Goal: Information Seeking & Learning: Learn about a topic

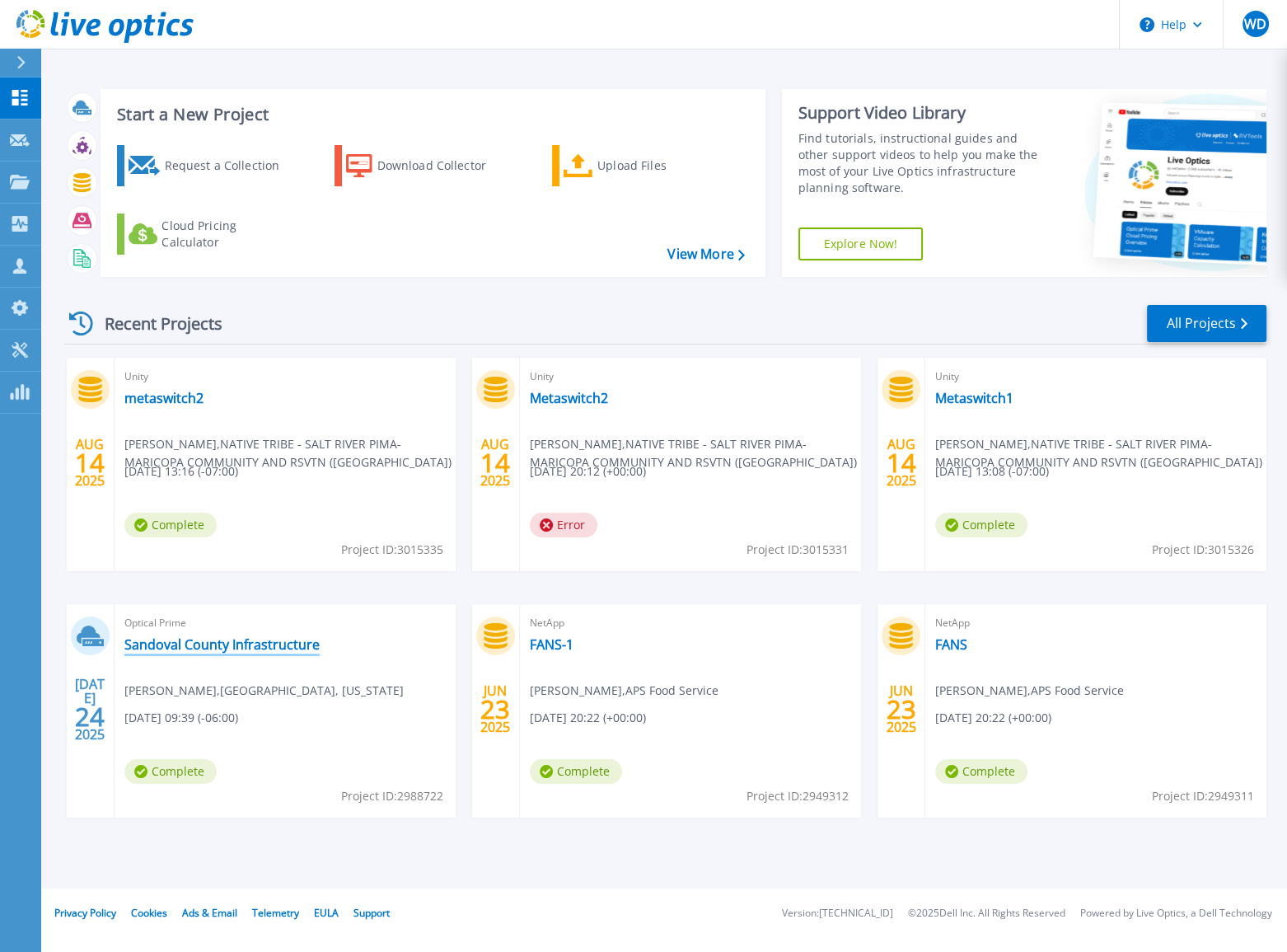
click at [294, 650] on link "Sandoval County Infrastructure" at bounding box center [223, 643] width 195 height 16
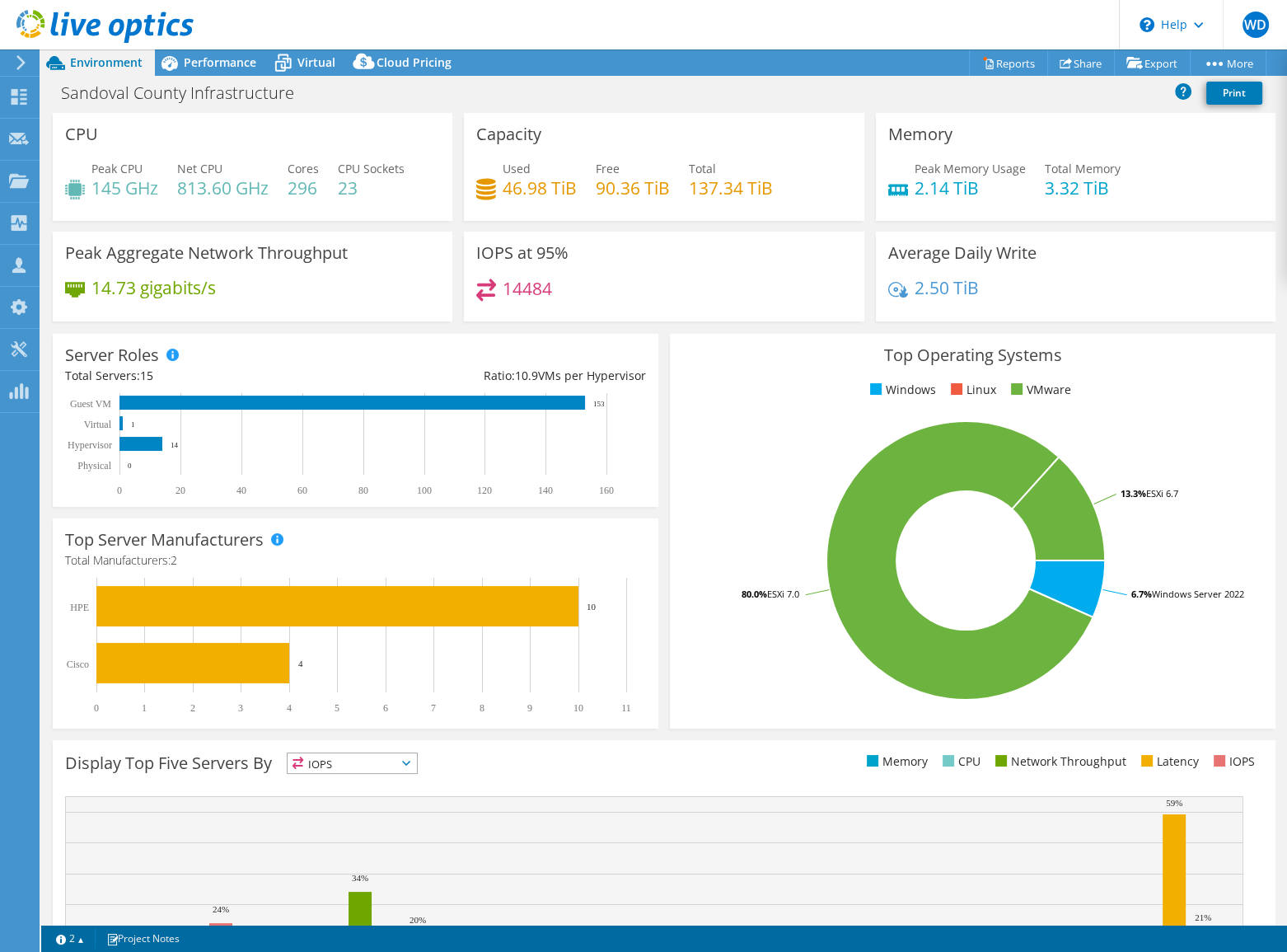
select select "USD"
drag, startPoint x: 758, startPoint y: 60, endPoint x: -527, endPoint y: 83, distance: 1285.2
click at [0, 83] on html "WD Partner Team Member warren deahl [EMAIL_ADDRESS][PERSON_NAME][DOMAIN_NAME] […" at bounding box center [644, 476] width 1287 height 952
click at [235, 72] on div "Performance" at bounding box center [212, 62] width 114 height 26
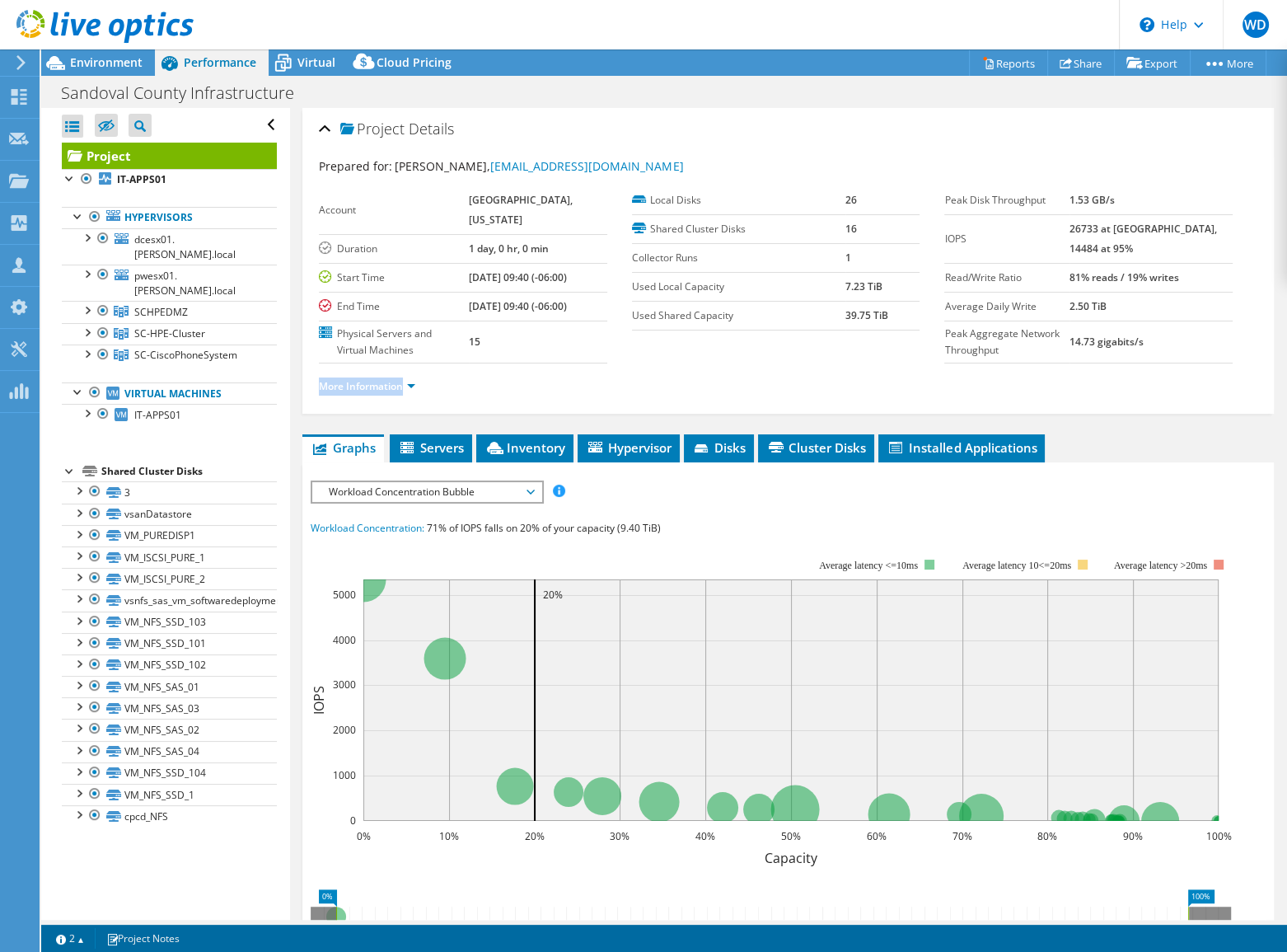
click at [426, 373] on ul "More Information" at bounding box center [789, 384] width 939 height 22
click at [413, 379] on link "More Information" at bounding box center [368, 386] width 97 height 14
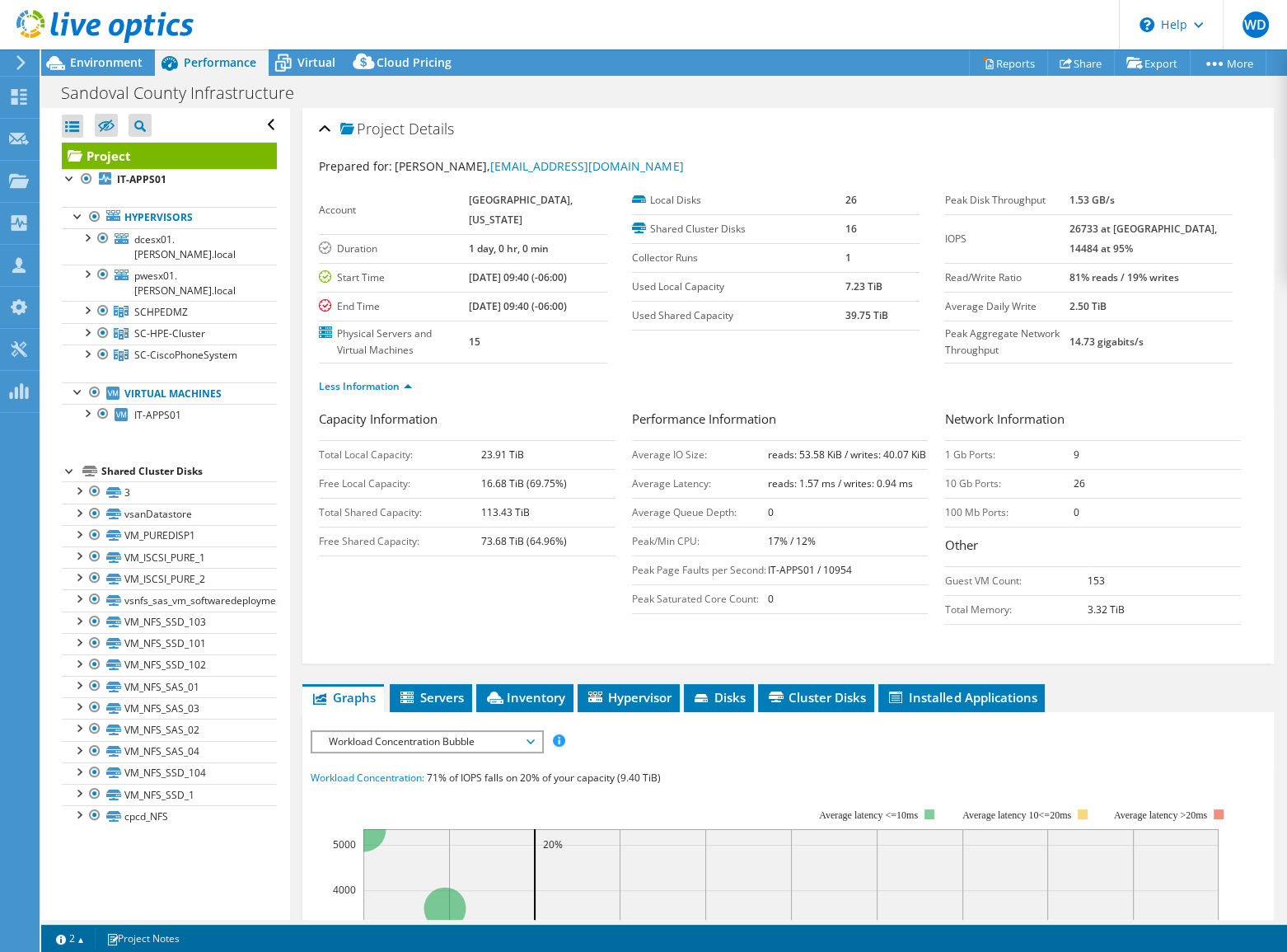
click at [499, 752] on span "Workload Concentration Bubble" at bounding box center [426, 741] width 212 height 19
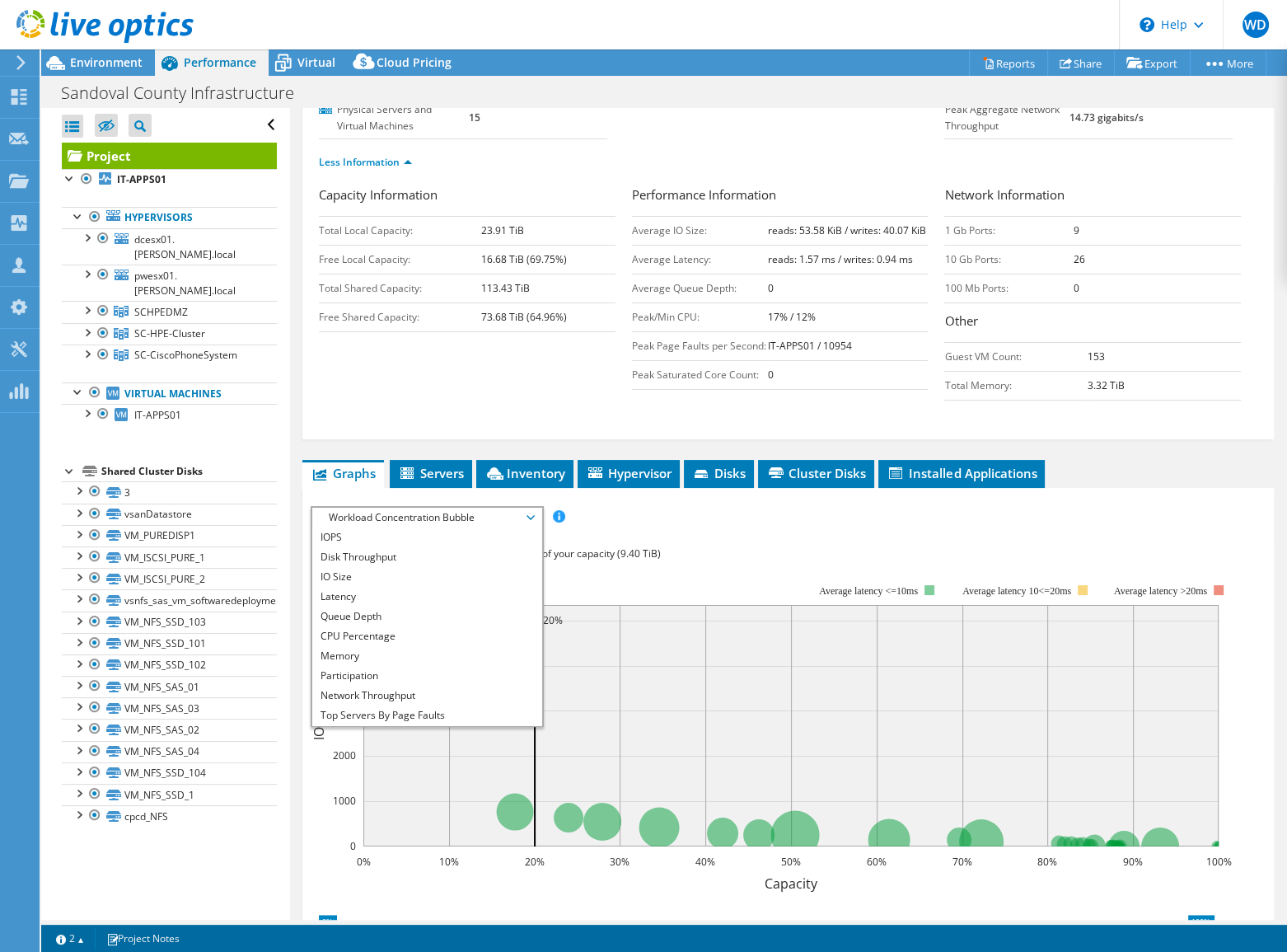
click at [761, 563] on div "Workload Concentration: 71% of IOPS falls on 20% of your capacity (9.40 TiB)" at bounding box center [788, 553] width 955 height 18
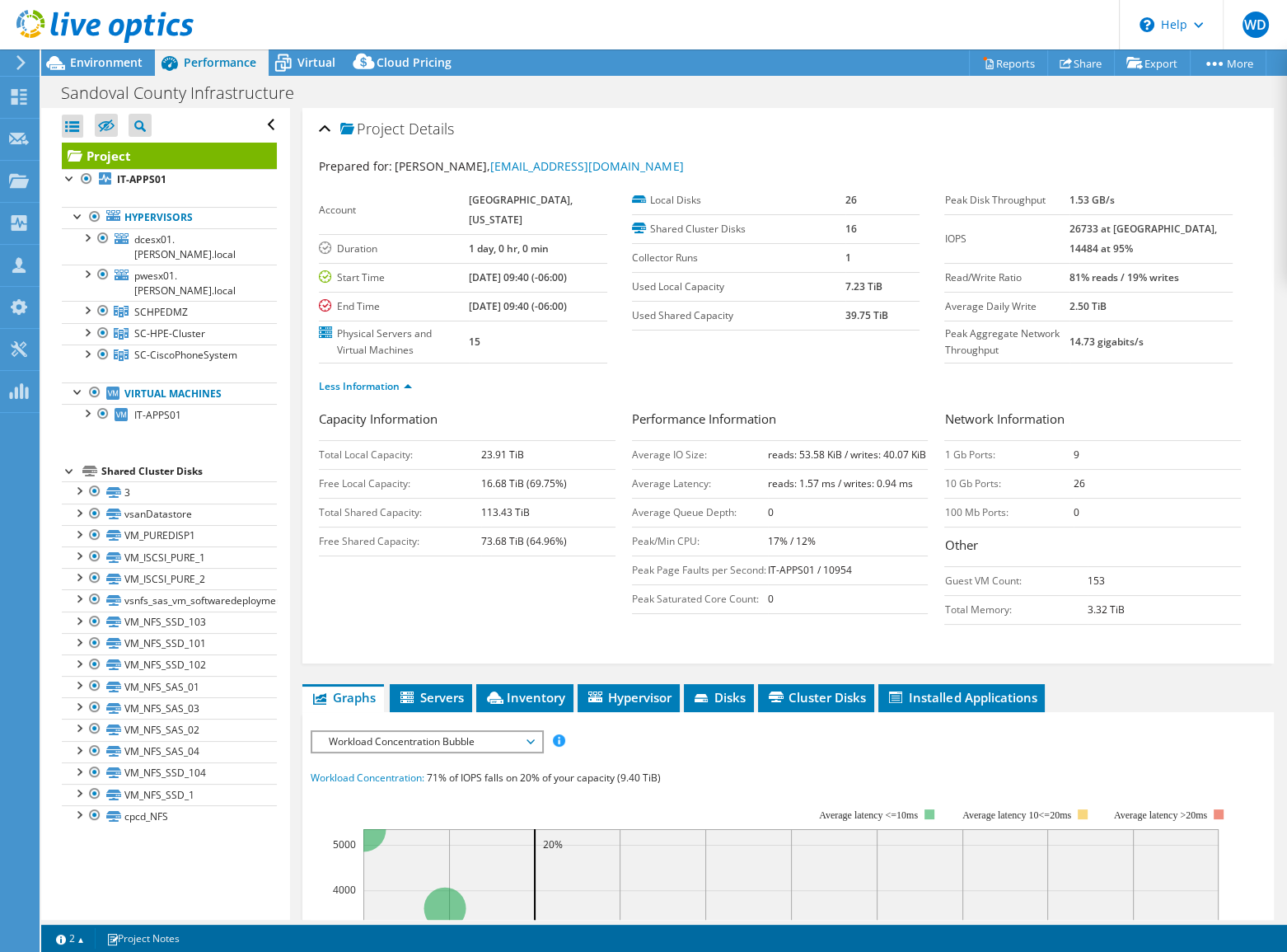
drag, startPoint x: 1096, startPoint y: 307, endPoint x: 1152, endPoint y: 307, distance: 56.0
click at [1152, 307] on tr "Average Daily Write 2.50 TiB" at bounding box center [1088, 306] width 287 height 29
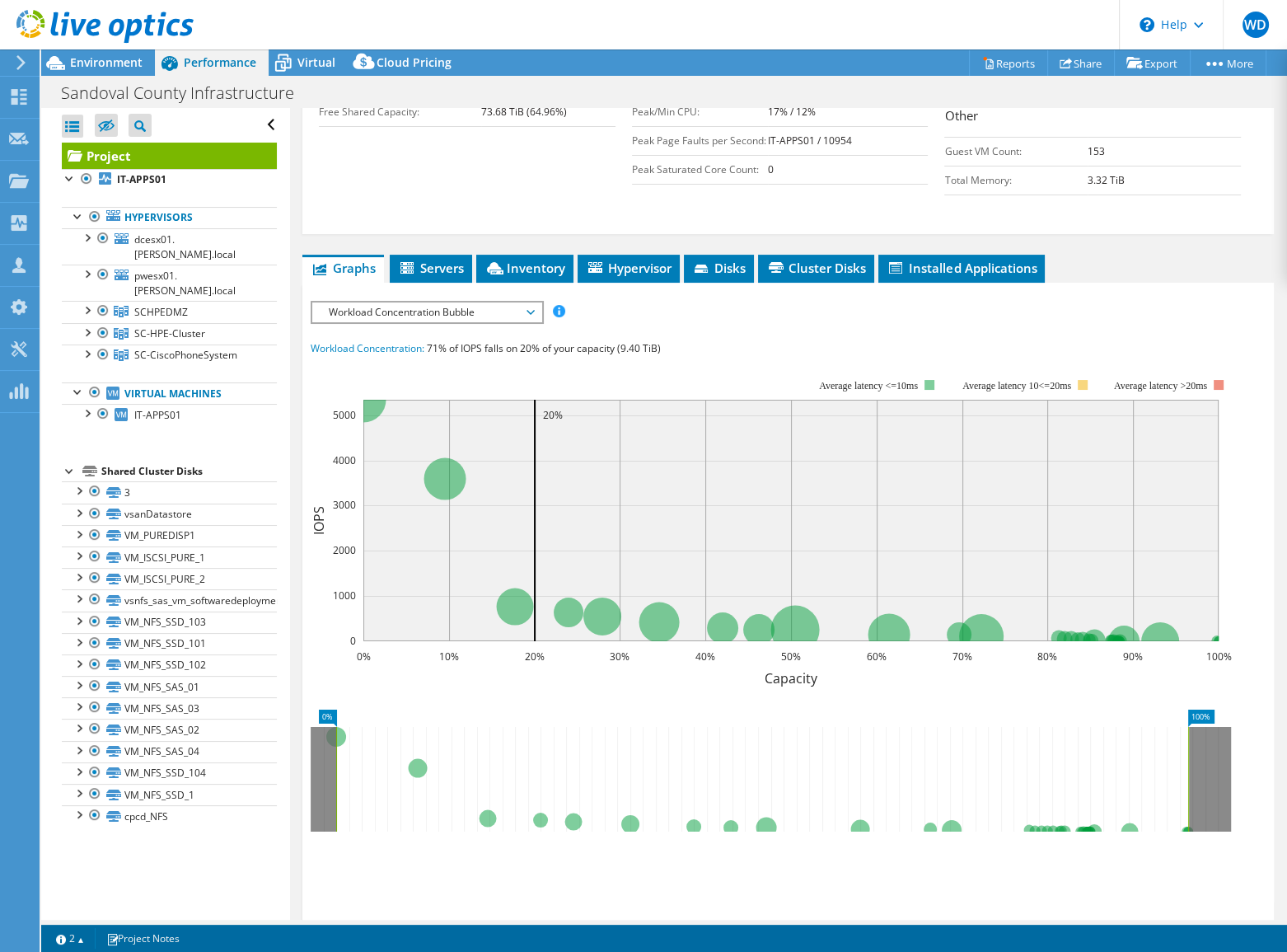
scroll to position [524, 0]
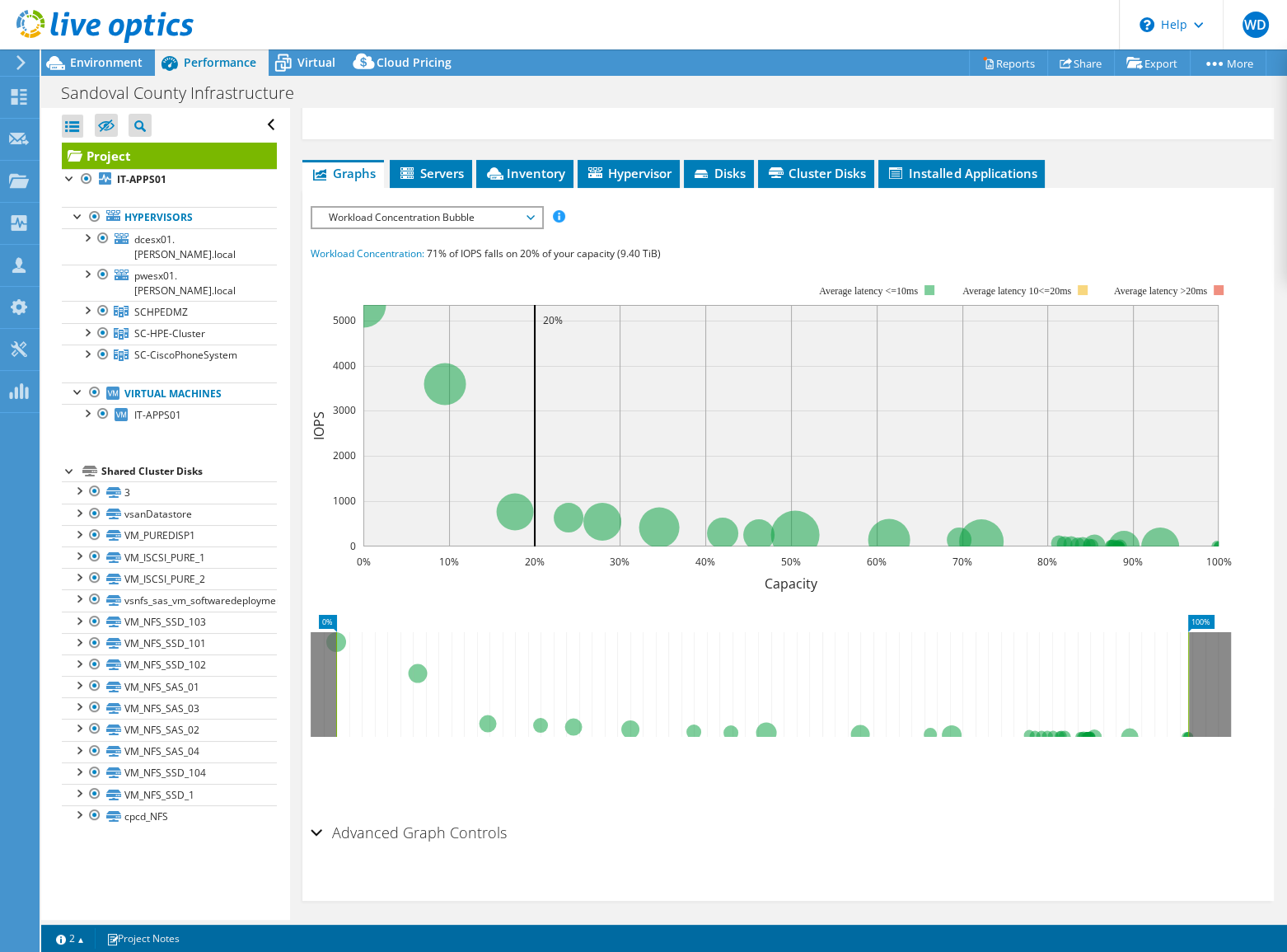
click at [442, 227] on span "Workload Concentration Bubble" at bounding box center [426, 218] width 212 height 19
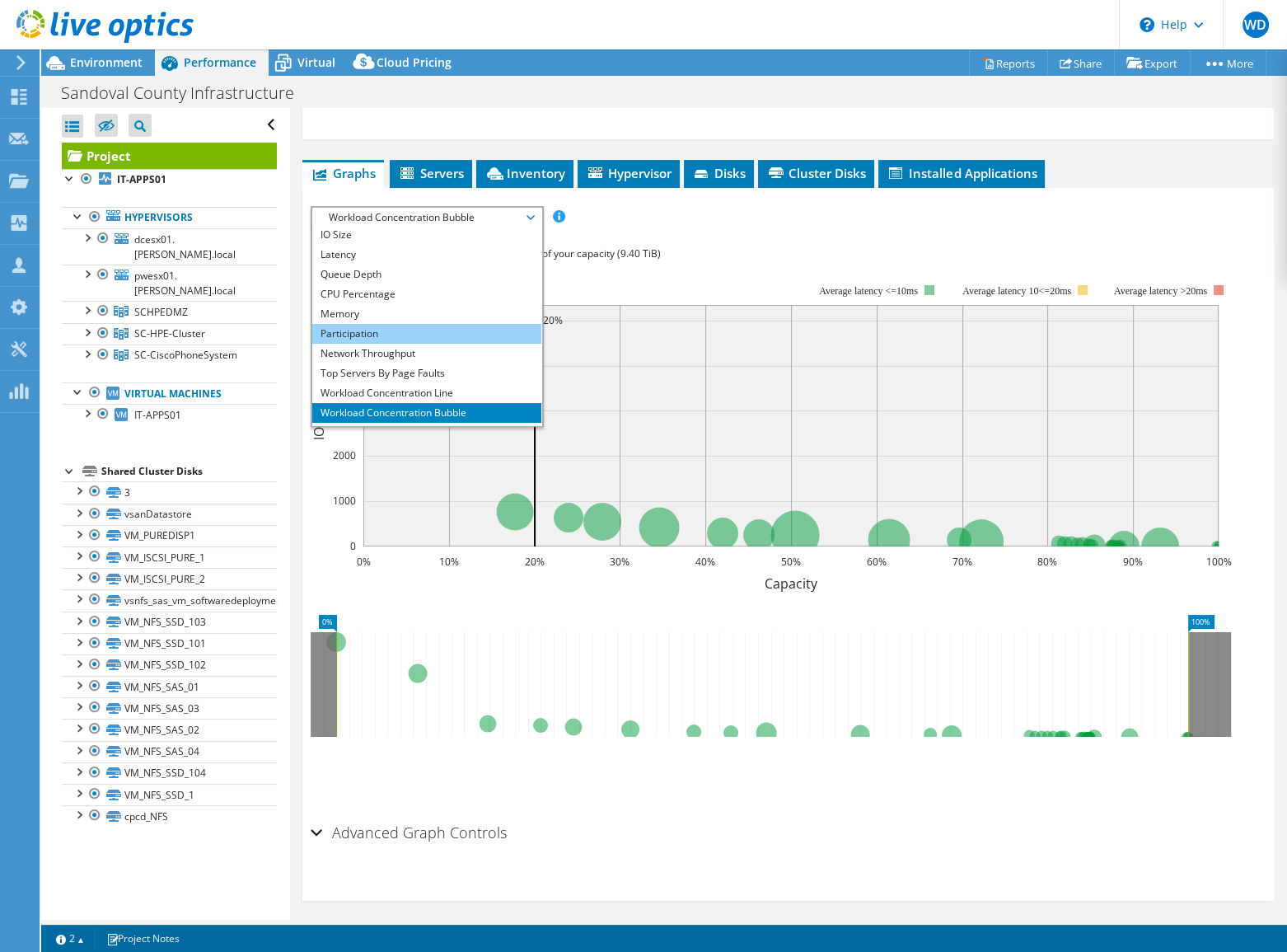
scroll to position [58, 0]
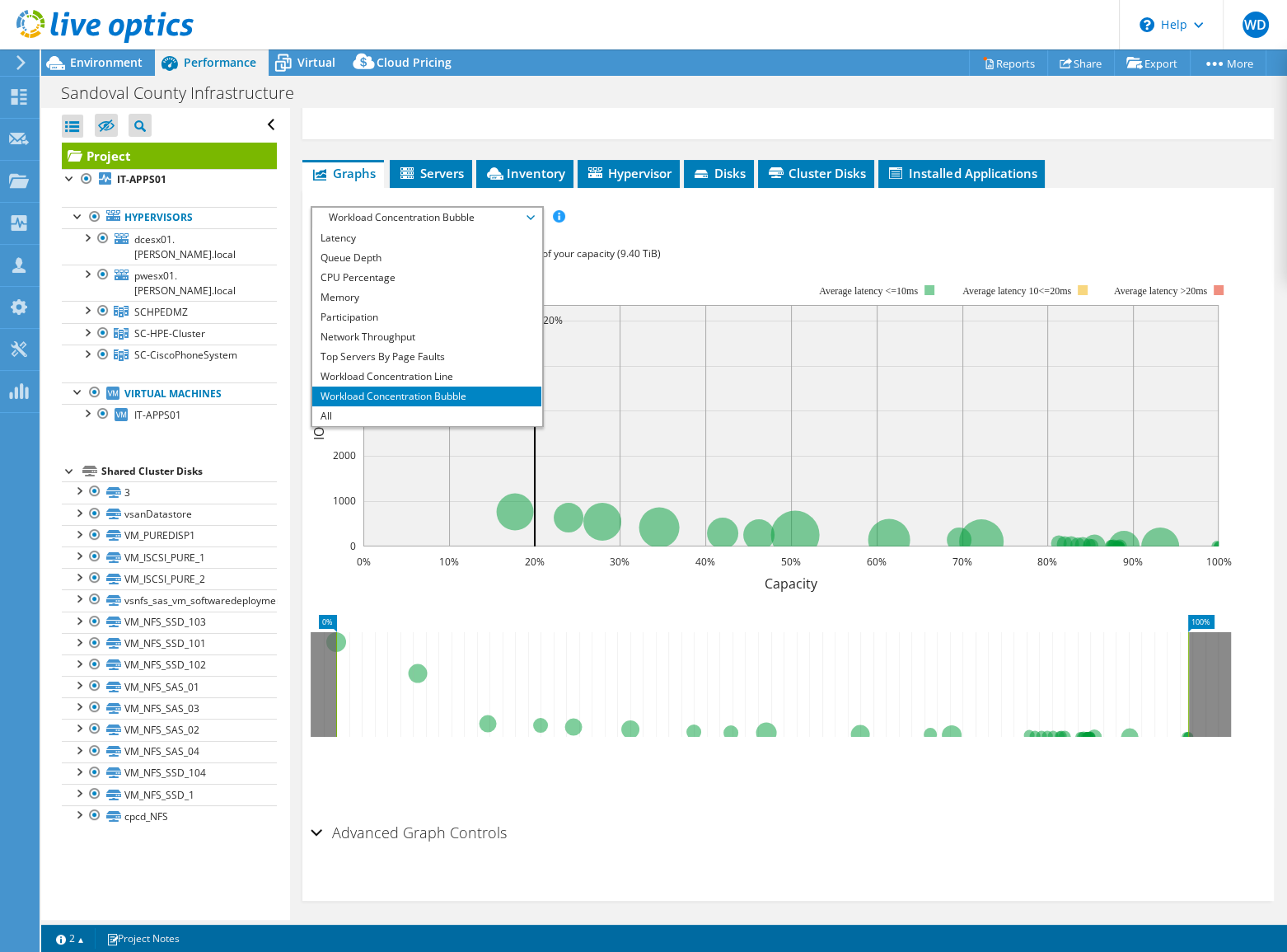
click at [900, 262] on div "IOPS Disk Throughput IO Size Latency Queue Depth CPU Percentage Memory Page Fau…" at bounding box center [788, 511] width 955 height 610
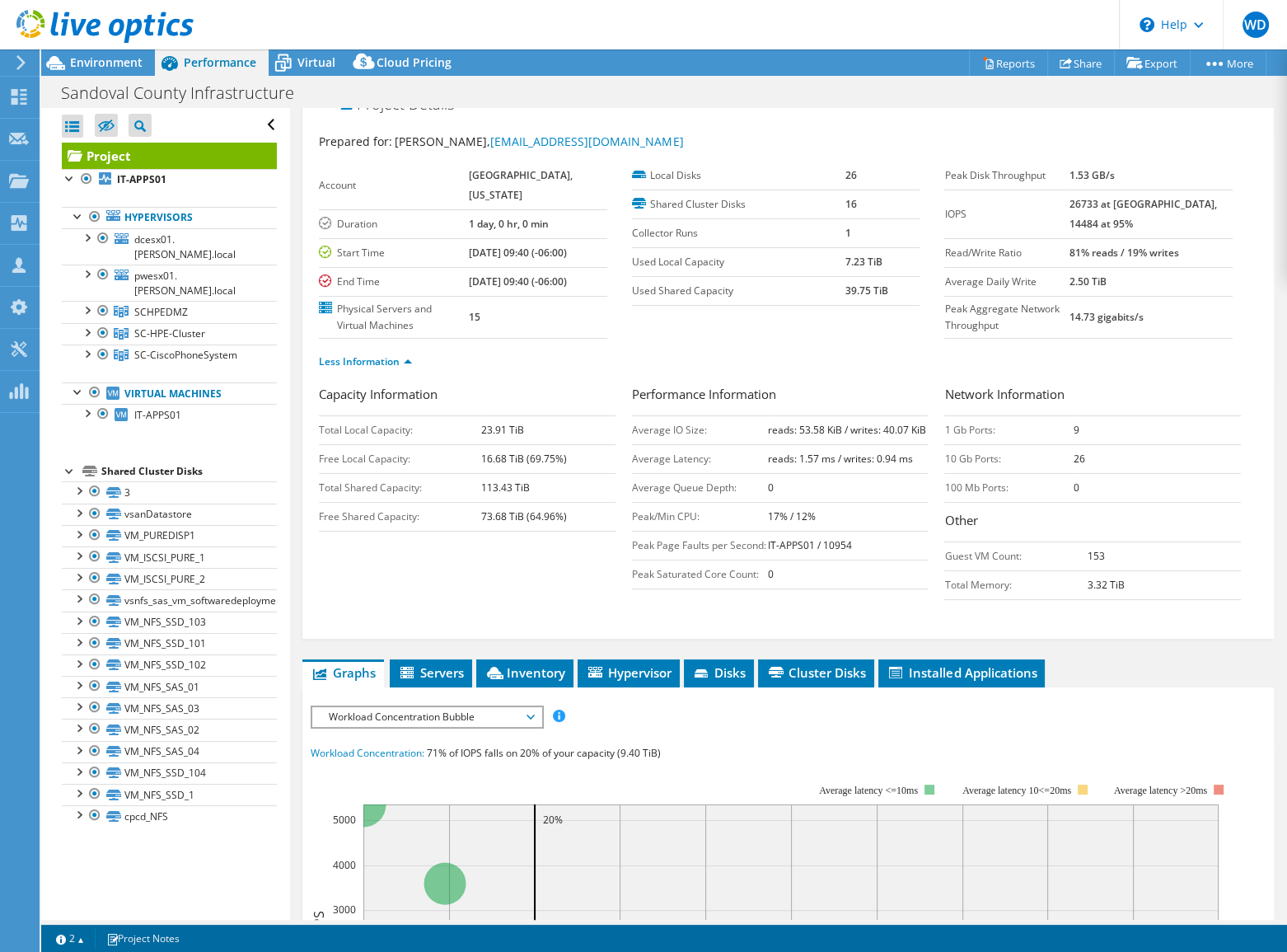
scroll to position [0, 0]
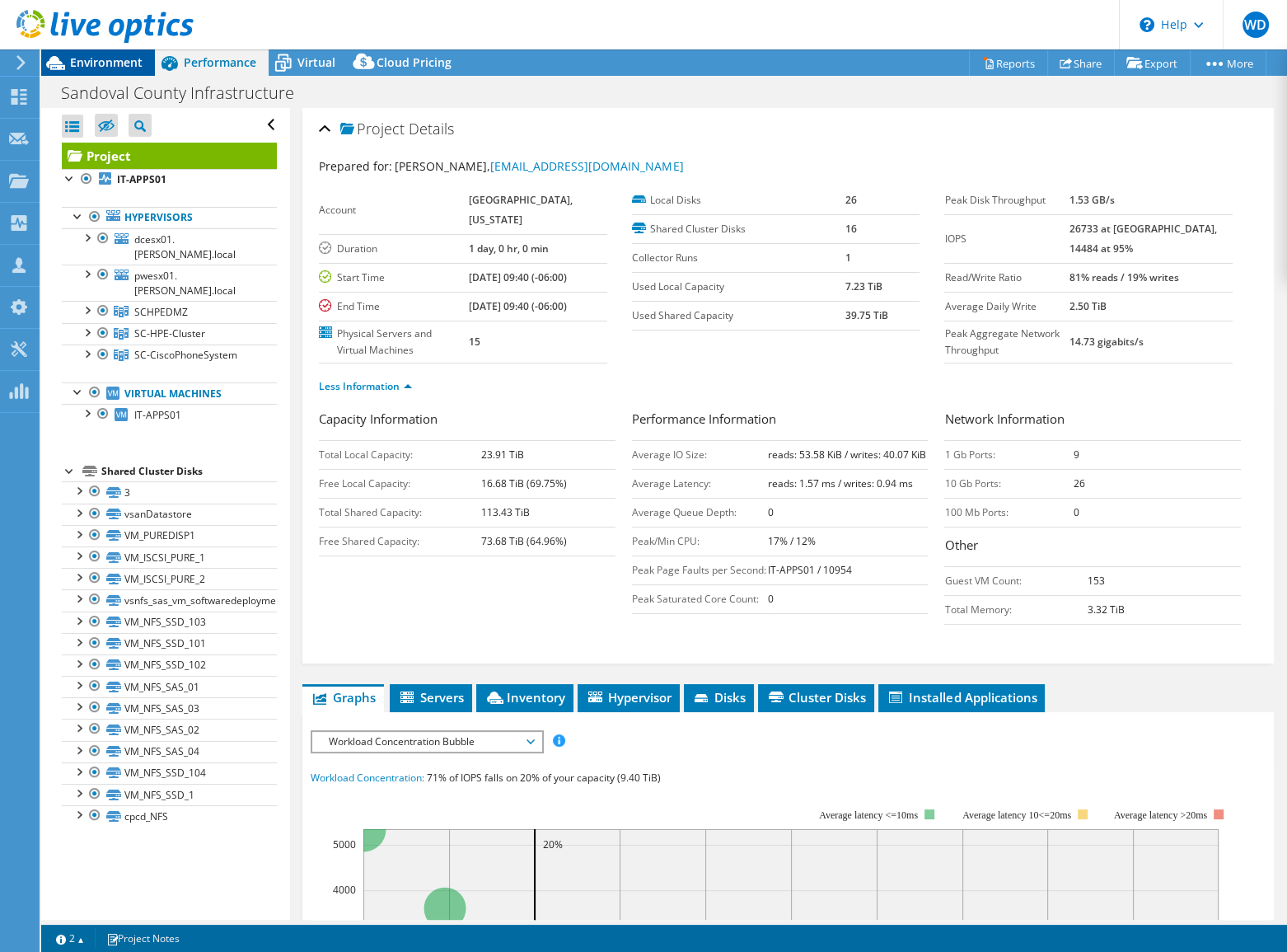
click at [135, 65] on span "Environment" at bounding box center [105, 62] width 73 height 15
